Goal: Transaction & Acquisition: Purchase product/service

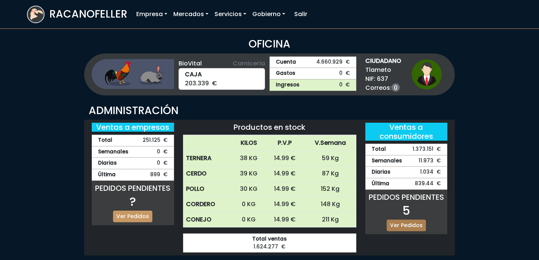
click at [394, 222] on link "Ver Pedidos" at bounding box center [406, 226] width 39 height 12
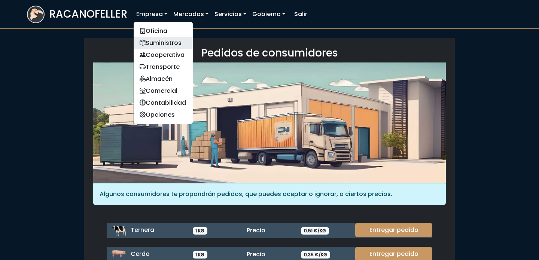
click at [161, 39] on link "Suministros" at bounding box center [163, 43] width 59 height 12
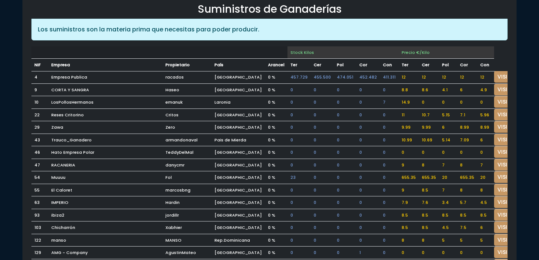
scroll to position [54, 0]
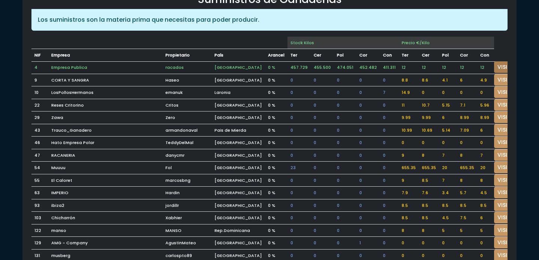
click at [495, 67] on link "VISITAR" at bounding box center [508, 67] width 27 height 12
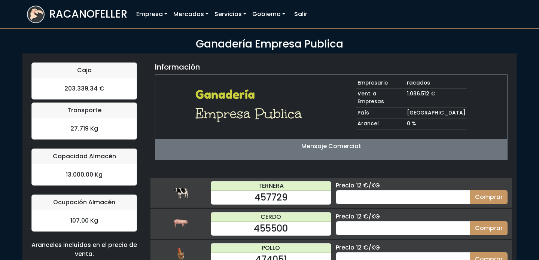
scroll to position [73, 0]
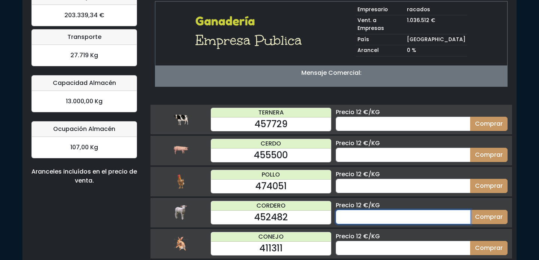
click at [401, 213] on input "number" at bounding box center [403, 217] width 135 height 14
type input "60"
click at [471, 210] on button "Comprar" at bounding box center [489, 217] width 37 height 14
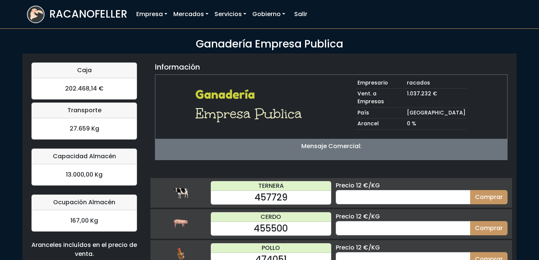
scroll to position [73, 0]
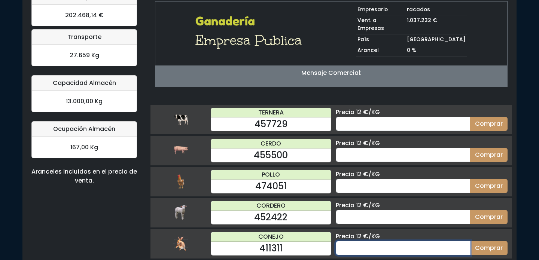
click at [401, 241] on input "number" at bounding box center [403, 248] width 135 height 14
type input "60"
click at [471, 241] on button "Comprar" at bounding box center [489, 248] width 37 height 14
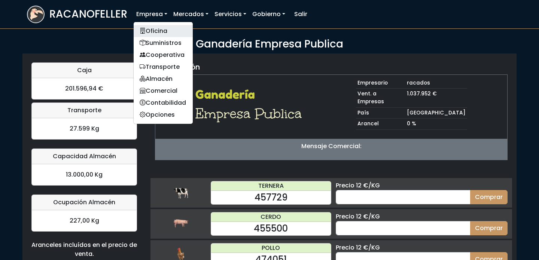
click at [163, 29] on link "Oficina" at bounding box center [163, 31] width 59 height 12
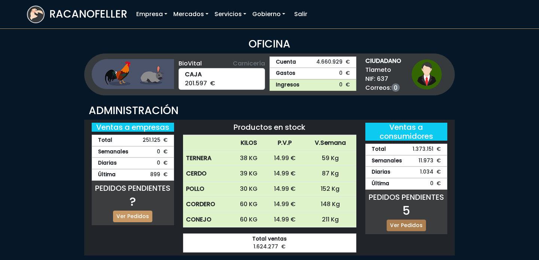
click at [402, 225] on link "Ver Pedidos" at bounding box center [406, 226] width 39 height 12
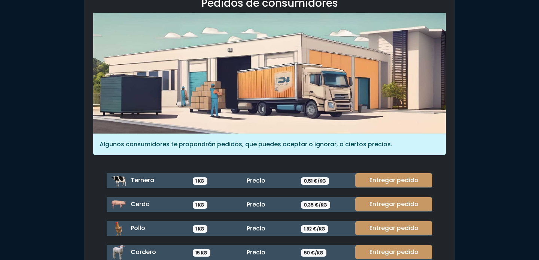
scroll to position [100, 0]
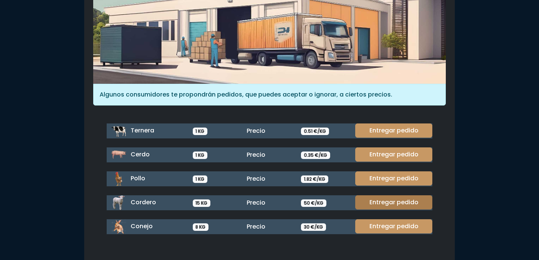
click at [400, 203] on link "Entregar pedido" at bounding box center [394, 203] width 77 height 14
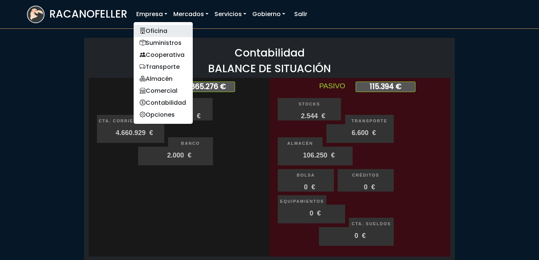
click at [163, 33] on link "Oficina" at bounding box center [163, 31] width 59 height 12
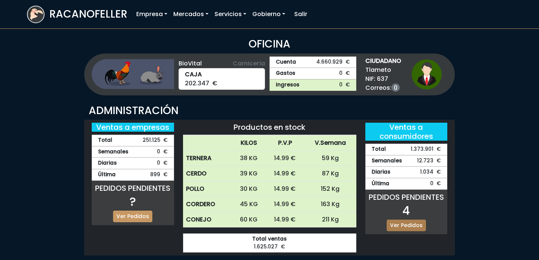
click at [403, 223] on link "Ver Pedidos" at bounding box center [406, 226] width 39 height 12
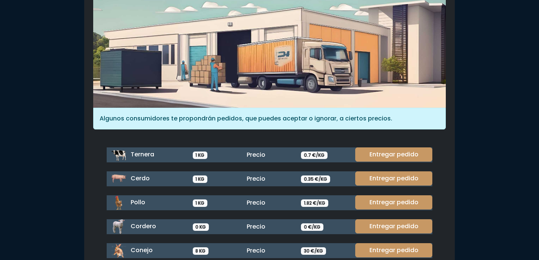
scroll to position [100, 0]
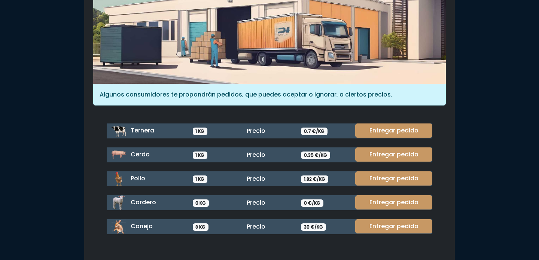
click at [403, 223] on link "Entregar pedido" at bounding box center [394, 227] width 77 height 14
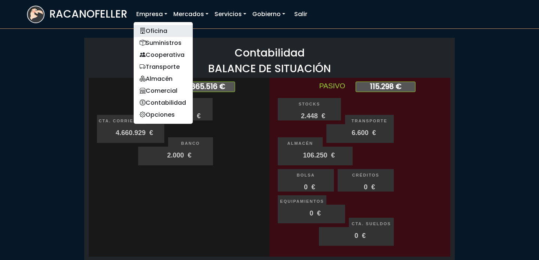
click at [158, 27] on link "Oficina" at bounding box center [163, 31] width 59 height 12
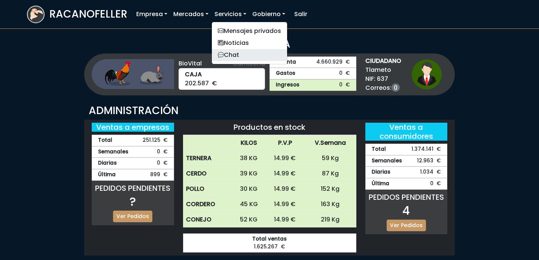
click at [231, 54] on link "Chat" at bounding box center [249, 55] width 75 height 12
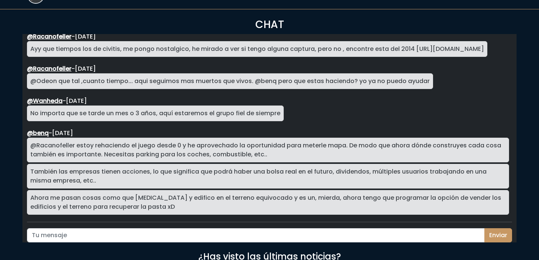
scroll to position [38, 0]
